Goal: Task Accomplishment & Management: Manage account settings

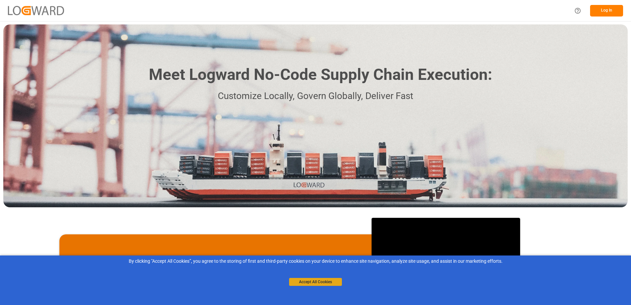
click at [314, 283] on button "Accept All Cookies" at bounding box center [315, 282] width 53 height 8
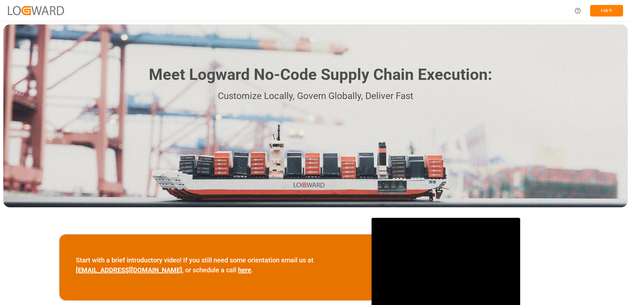
click at [597, 11] on button "Log In" at bounding box center [606, 11] width 33 height 12
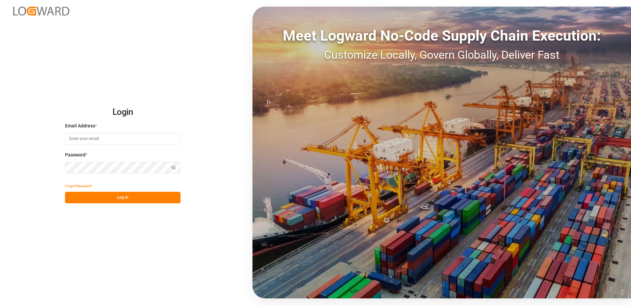
click at [96, 141] on input at bounding box center [122, 139] width 115 height 12
drag, startPoint x: 97, startPoint y: 141, endPoint x: 102, endPoint y: 142, distance: 5.0
click at [97, 141] on input at bounding box center [122, 139] width 115 height 12
type input "[PERSON_NAME][EMAIL_ADDRESS][PERSON_NAME][DOMAIN_NAME]"
click at [218, 99] on div "Login Email Address * [PERSON_NAME][EMAIL_ADDRESS][PERSON_NAME][DOMAIN_NAME] Pa…" at bounding box center [315, 152] width 631 height 305
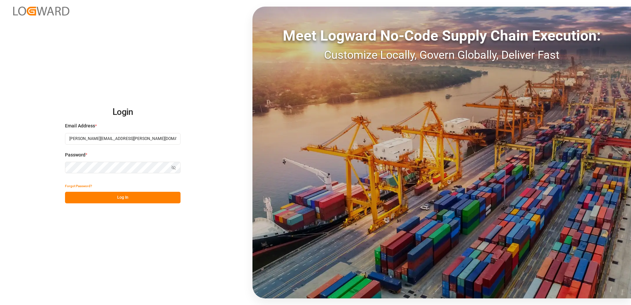
click at [75, 186] on button "Forgot Password?" at bounding box center [78, 186] width 27 height 12
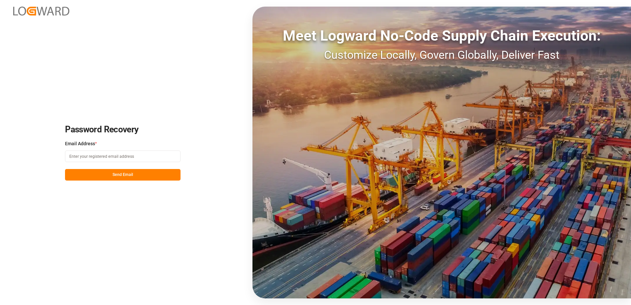
click at [126, 157] on input at bounding box center [122, 156] width 115 height 12
type input "[PERSON_NAME][EMAIL_ADDRESS][PERSON_NAME][DOMAIN_NAME]"
drag, startPoint x: 181, startPoint y: 122, endPoint x: 177, endPoint y: 122, distance: 4.0
click at [181, 122] on div "Password Recovery Email Address * [PERSON_NAME][EMAIL_ADDRESS][PERSON_NAME][DOM…" at bounding box center [315, 152] width 631 height 305
drag, startPoint x: 122, startPoint y: 178, endPoint x: 137, endPoint y: 163, distance: 21.5
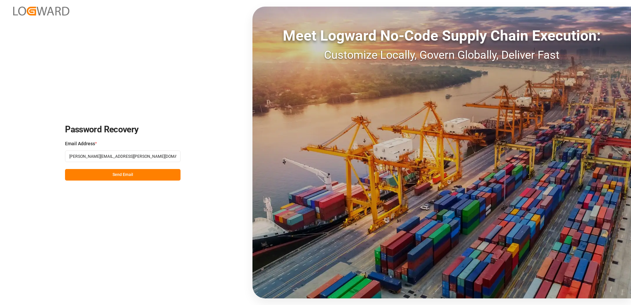
click at [123, 177] on button "Send Email" at bounding box center [122, 175] width 115 height 12
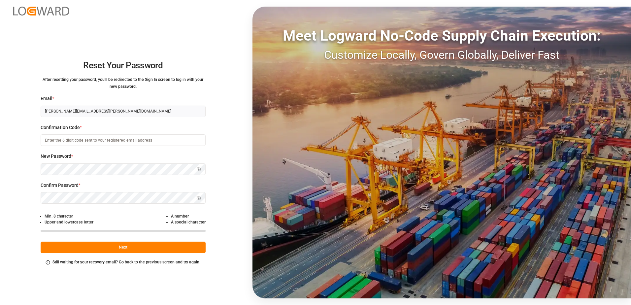
click at [87, 139] on input at bounding box center [123, 140] width 165 height 12
type input "828170"
click at [199, 169] on icon "button" at bounding box center [198, 169] width 5 height 5
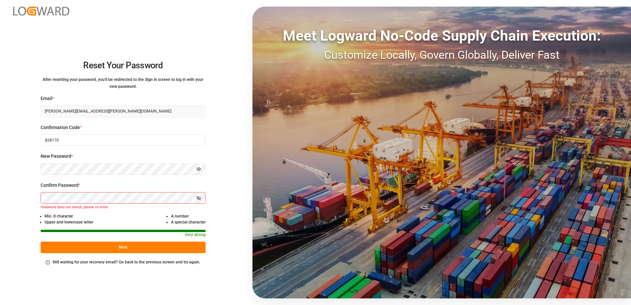
click at [197, 199] on icon "button" at bounding box center [198, 198] width 5 height 5
click at [110, 249] on button "Next" at bounding box center [123, 247] width 165 height 12
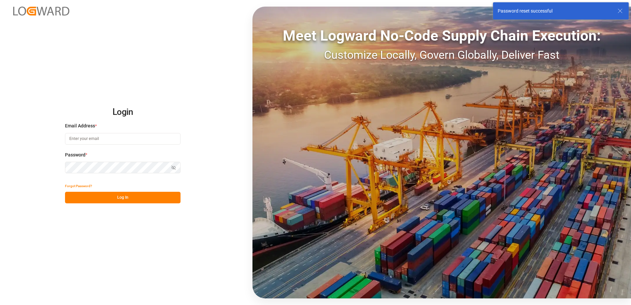
click at [93, 133] on input at bounding box center [122, 139] width 115 height 12
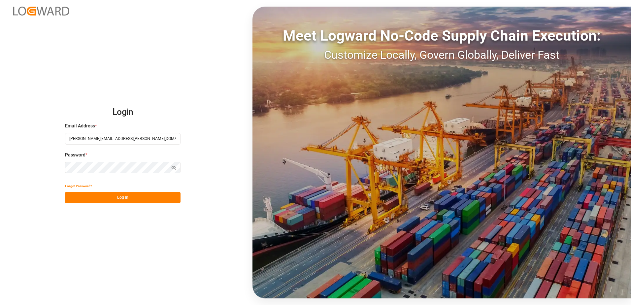
type input "[PERSON_NAME][EMAIL_ADDRESS][PERSON_NAME][DOMAIN_NAME]"
click at [172, 166] on icon "button" at bounding box center [173, 167] width 5 height 5
click at [134, 198] on button "Log In" at bounding box center [122, 198] width 115 height 12
click at [133, 197] on button "Log In" at bounding box center [122, 198] width 115 height 12
